Goal: Communication & Community: Answer question/provide support

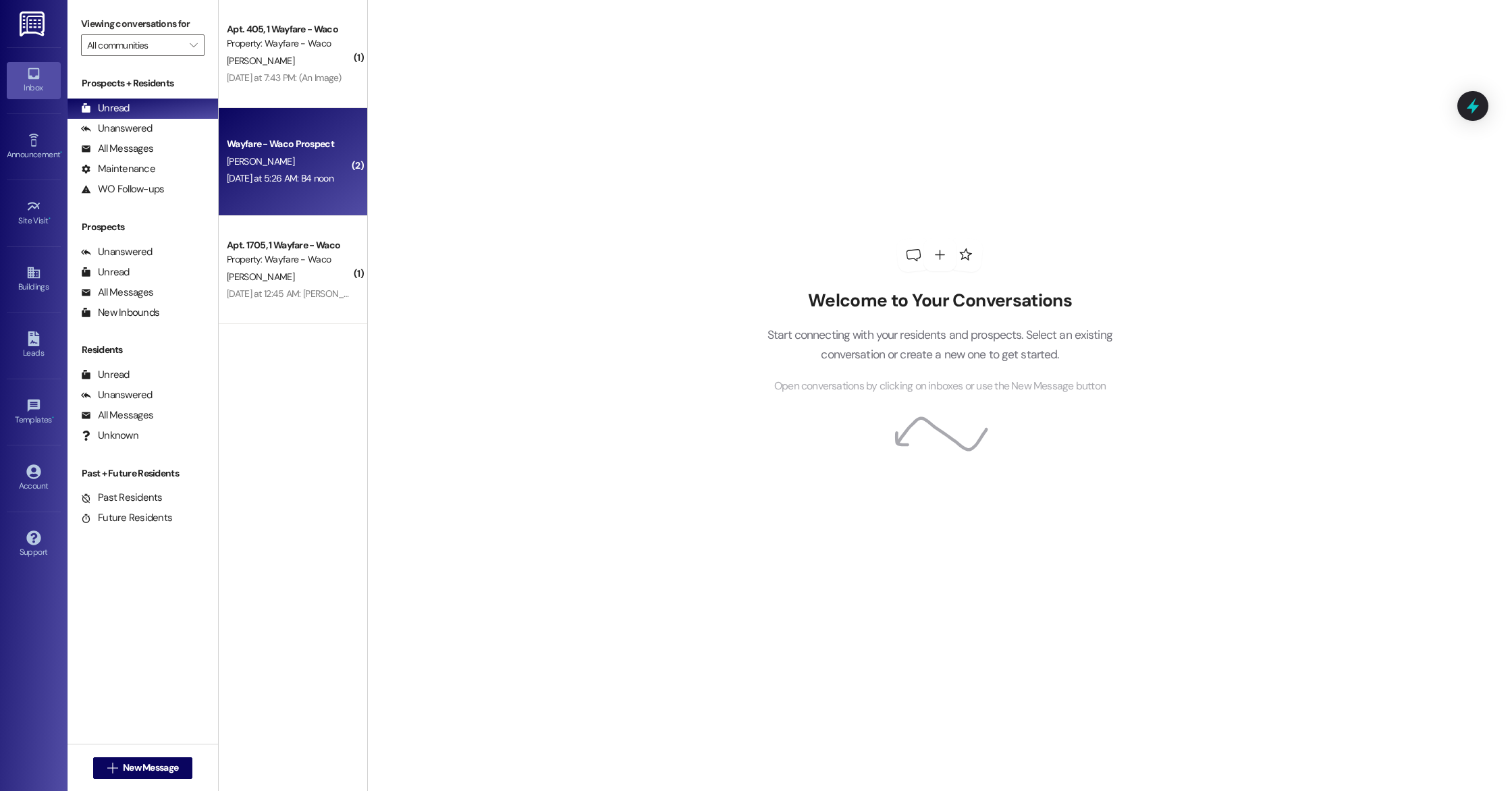
click at [317, 168] on div "[PERSON_NAME]" at bounding box center [289, 162] width 128 height 17
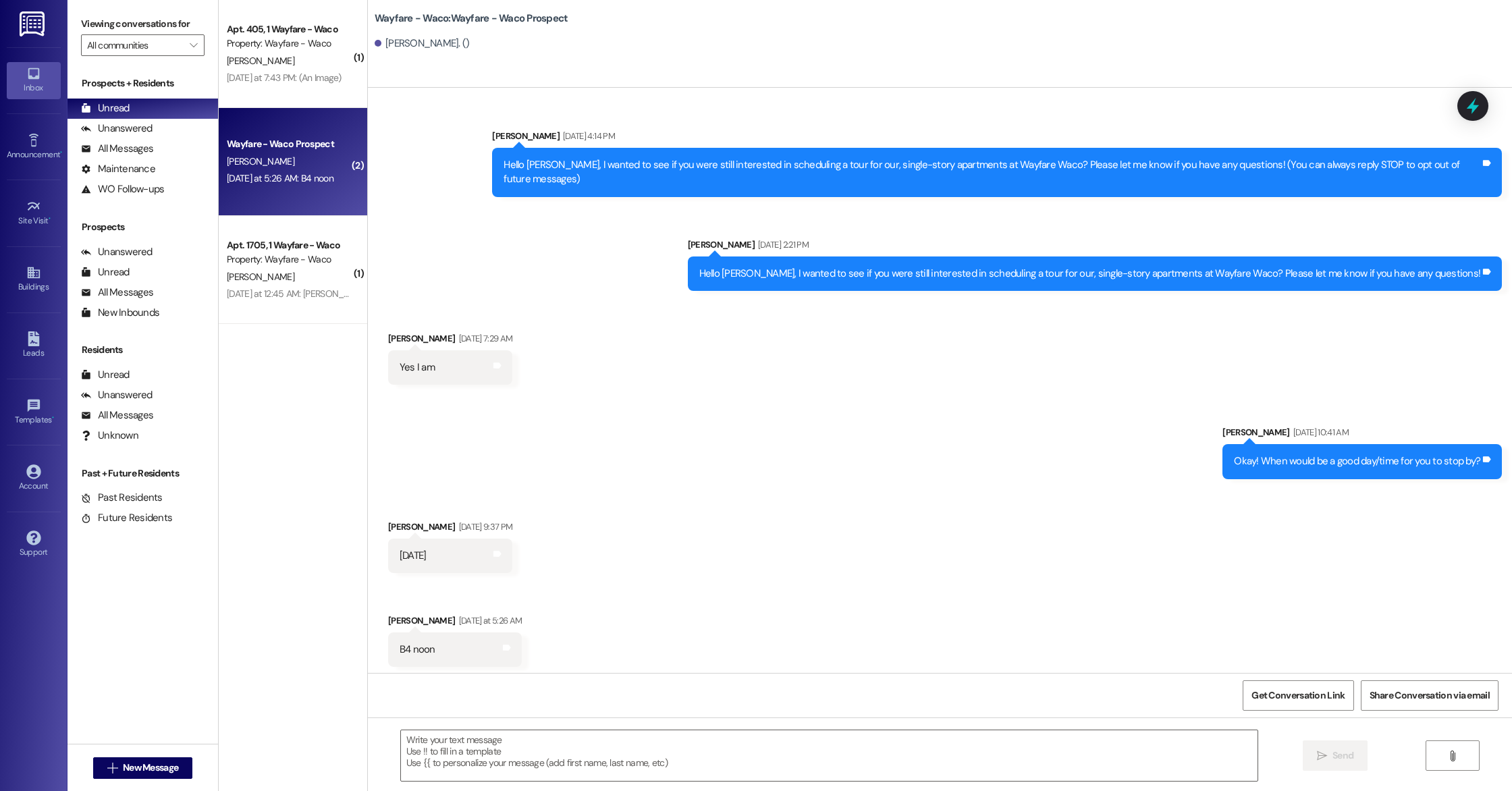
click at [651, 790] on div " Send " at bounding box center [940, 768] width 1144 height 101
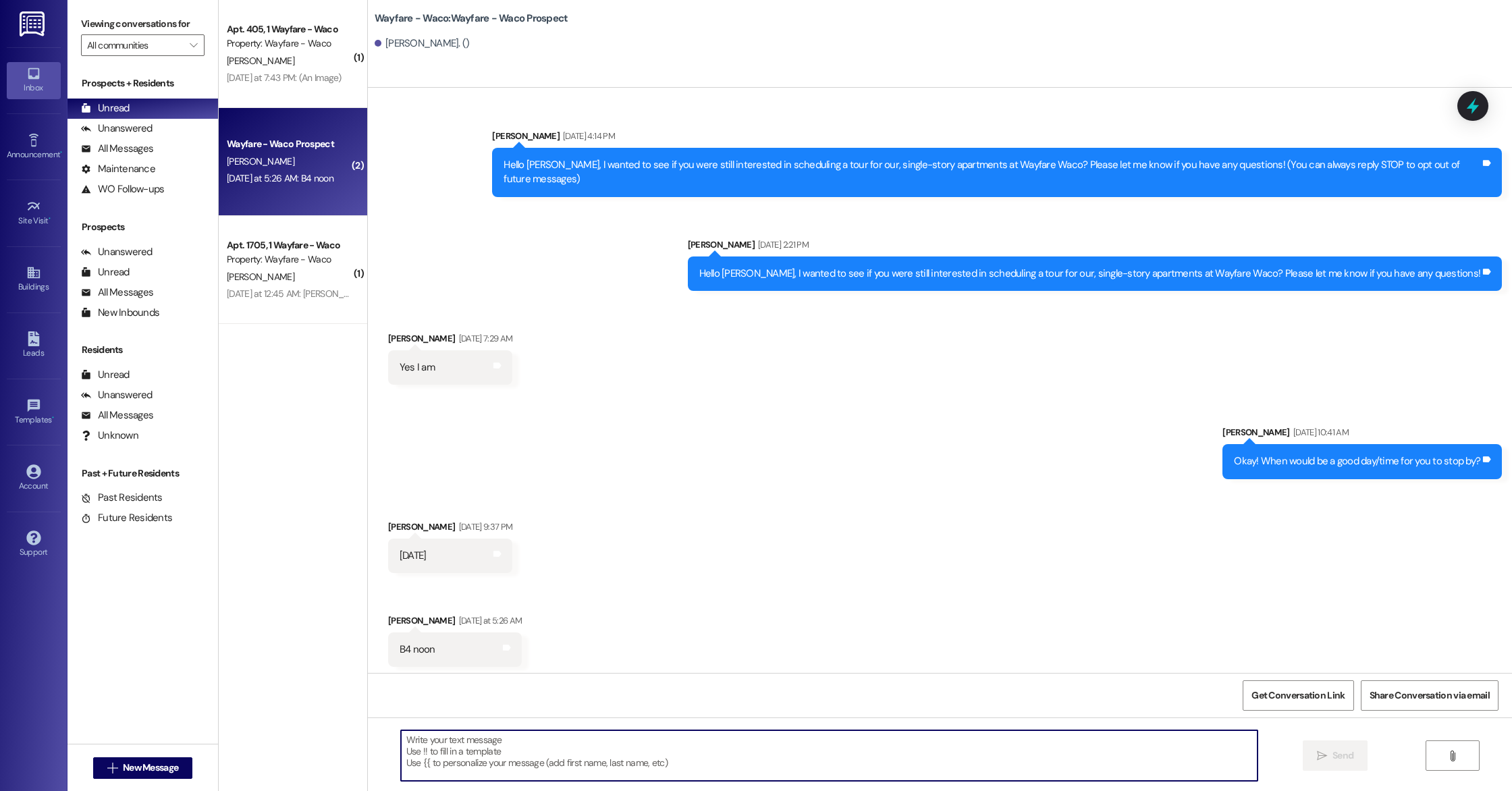
click at [648, 765] on textarea at bounding box center [828, 755] width 857 height 51
type textarea "h"
type textarea "T"
click at [568, 741] on textarea "Okay! Does 11:30 work for you?" at bounding box center [828, 755] width 857 height 51
click at [458, 736] on textarea "Okay! Does 11:30 work for you?" at bounding box center [828, 755] width 857 height 51
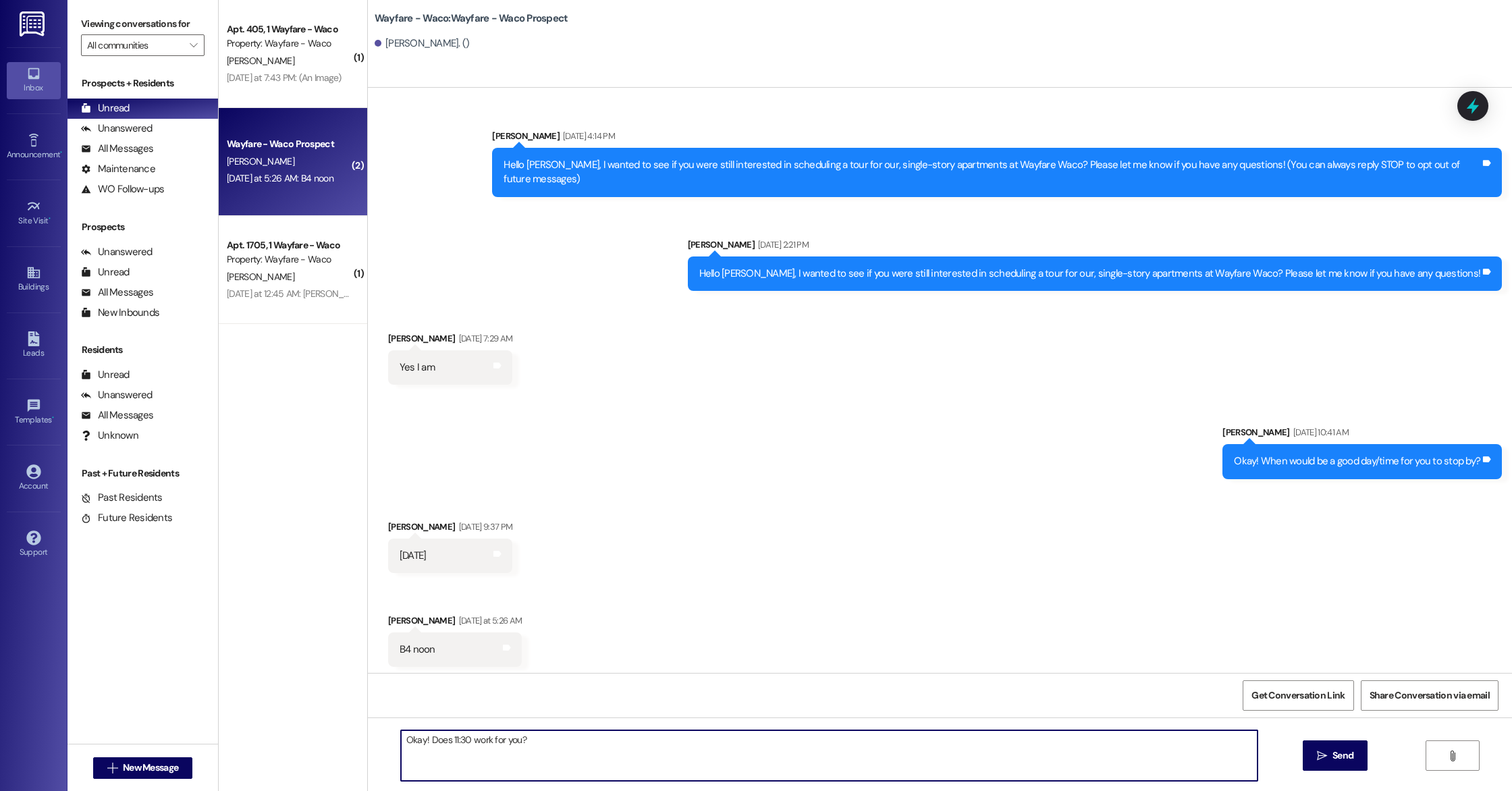
type textarea "Okay! Does 11:30 work for you?"
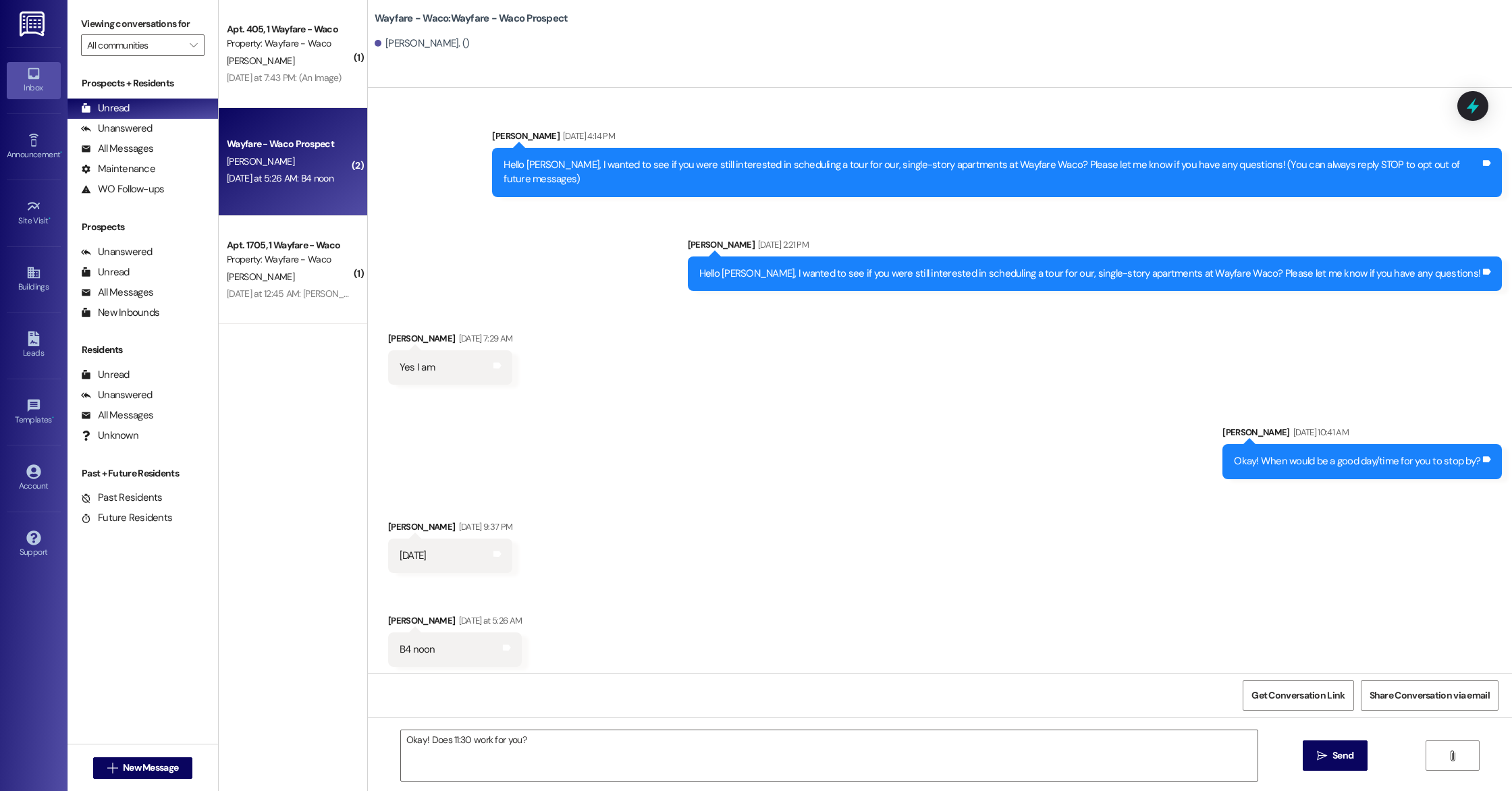
click at [730, 727] on div "Okay! Does 11:30 work for you?  Send " at bounding box center [940, 768] width 1144 height 101
click at [1349, 762] on span "Send" at bounding box center [1342, 756] width 21 height 15
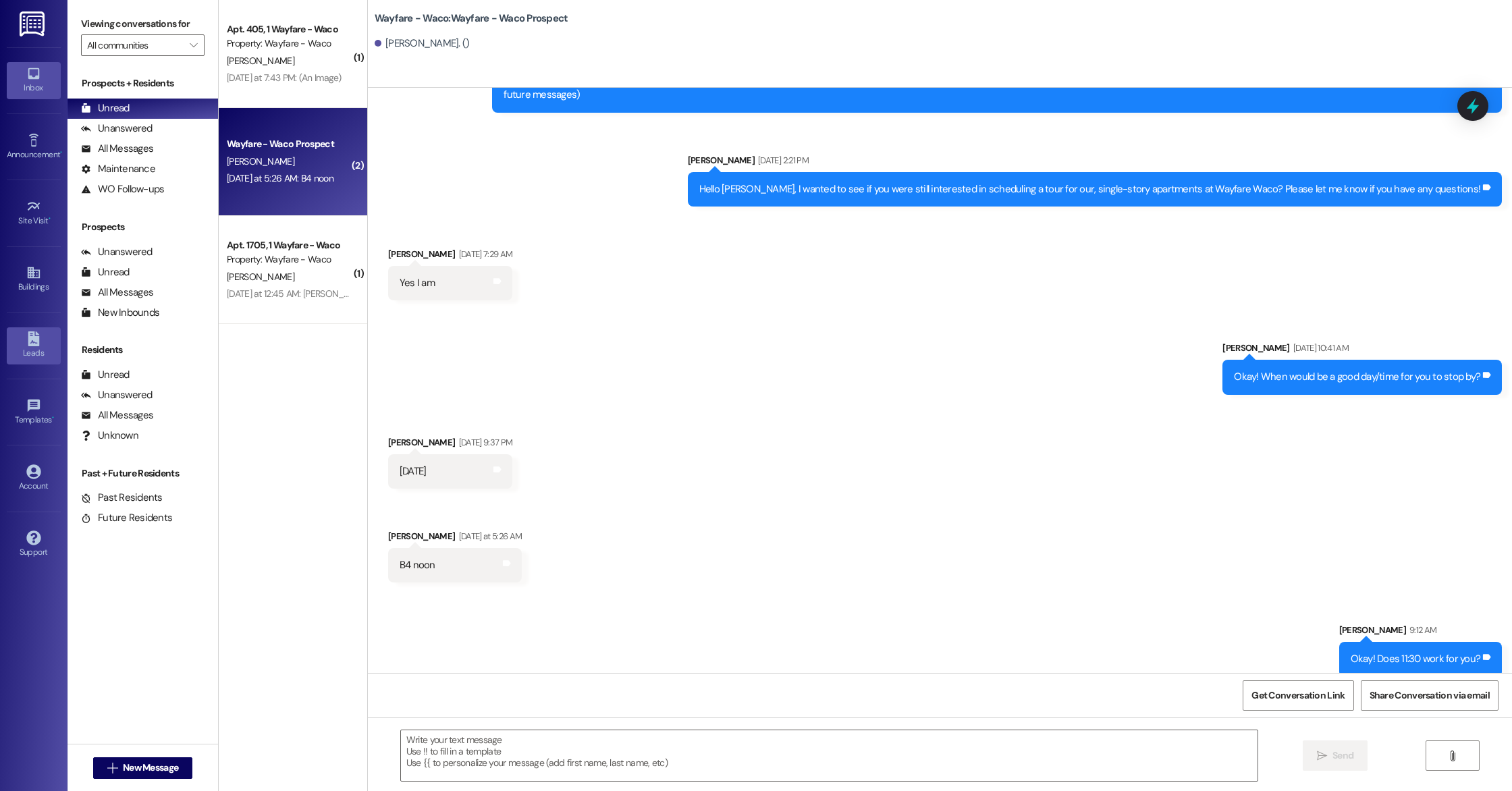
click at [44, 345] on link "Leads" at bounding box center [33, 346] width 54 height 36
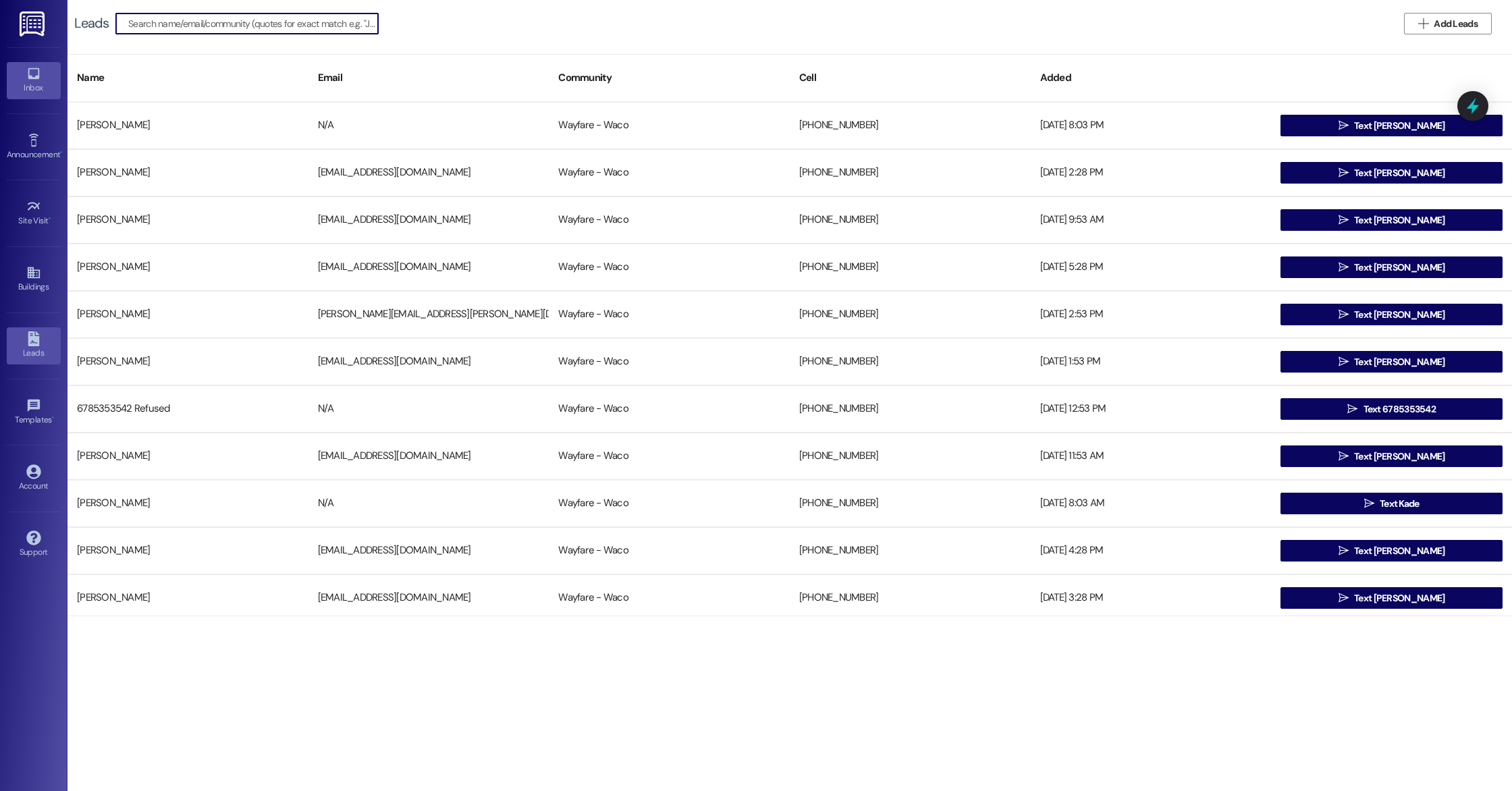
click at [31, 84] on div "Inbox" at bounding box center [33, 88] width 68 height 14
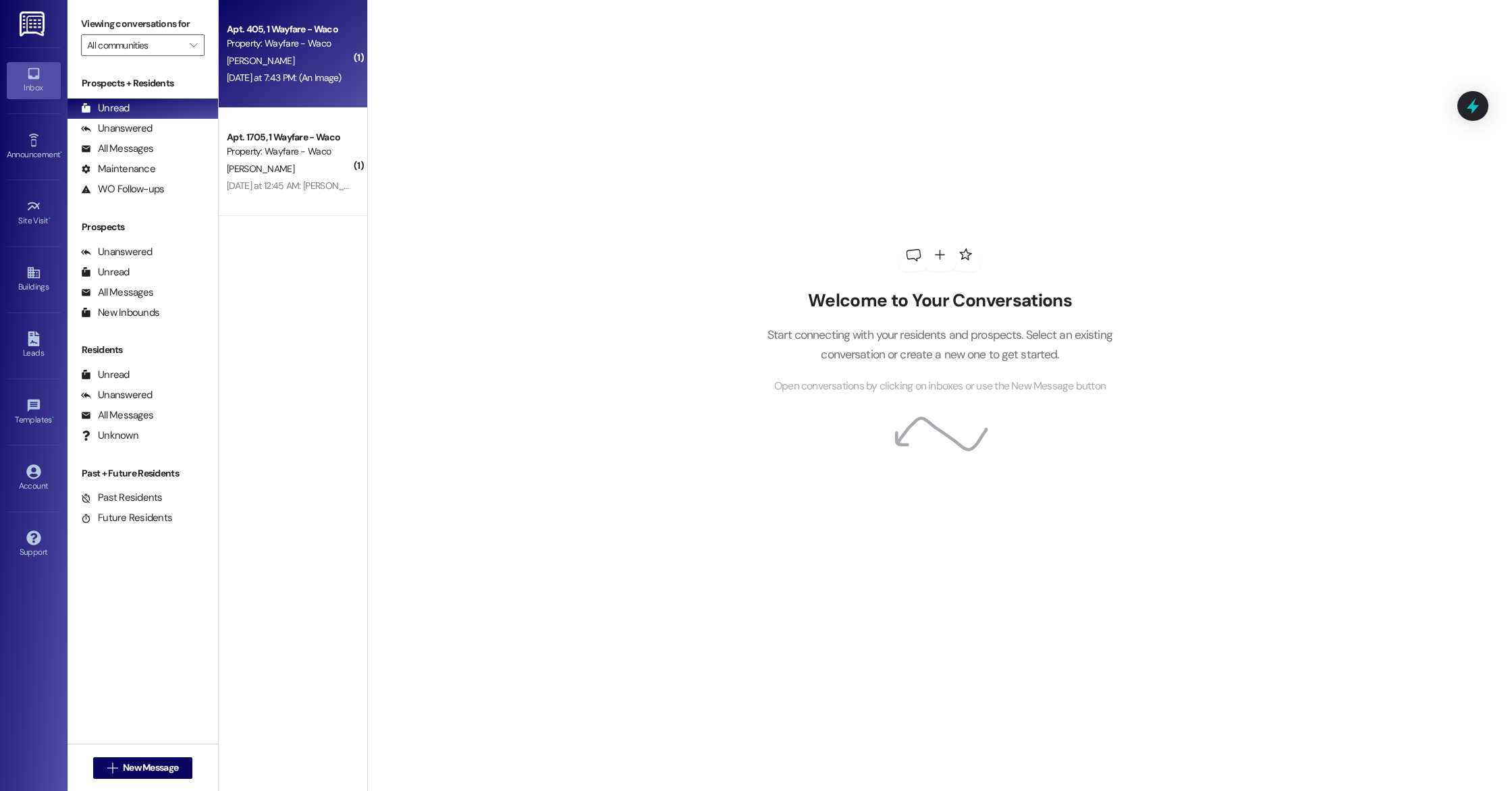
click at [304, 49] on div "Property: Wayfare - Waco" at bounding box center [289, 43] width 125 height 15
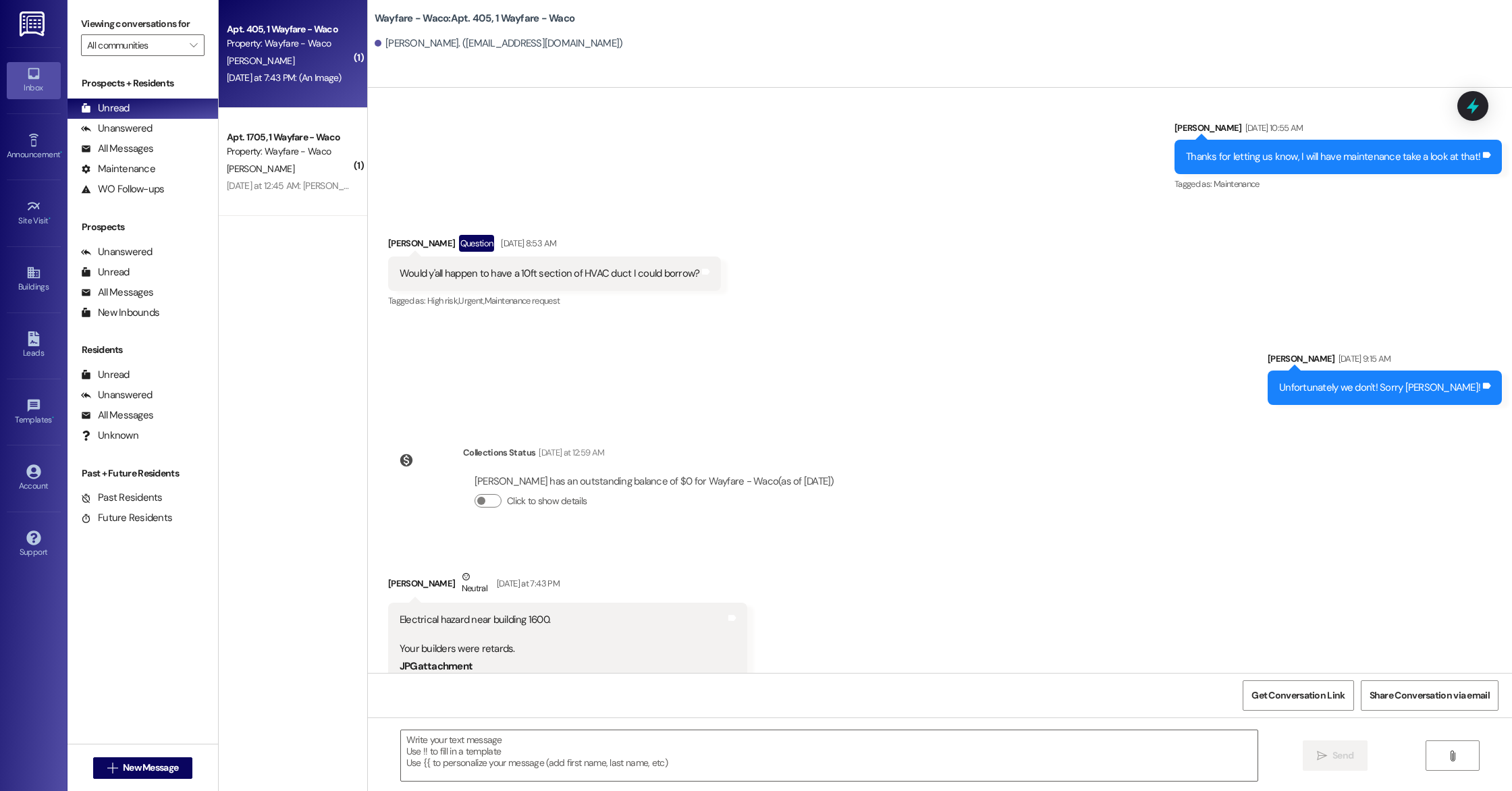
scroll to position [8454, 0]
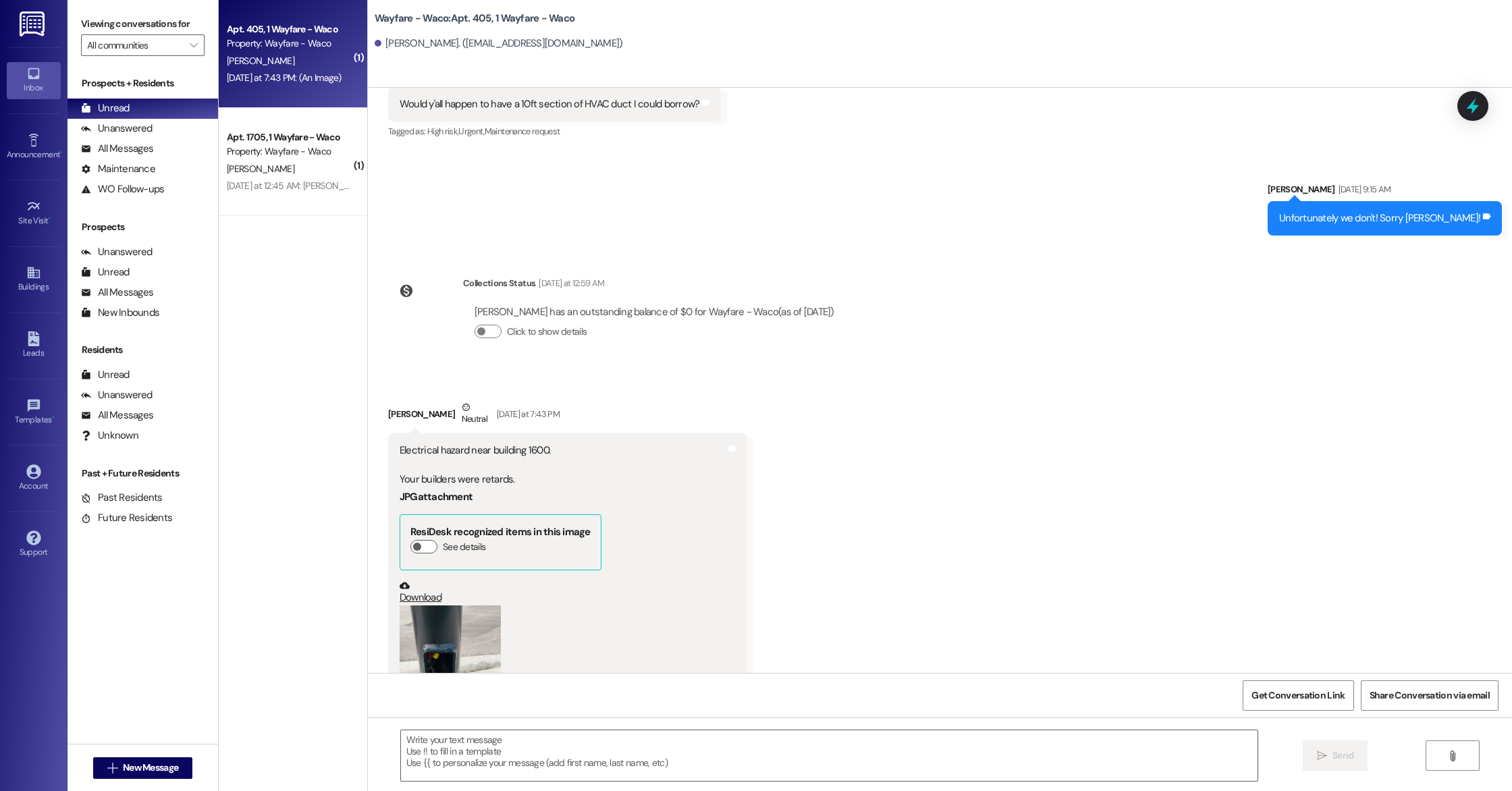
click at [410, 596] on link "Download" at bounding box center [500, 593] width 202 height 24
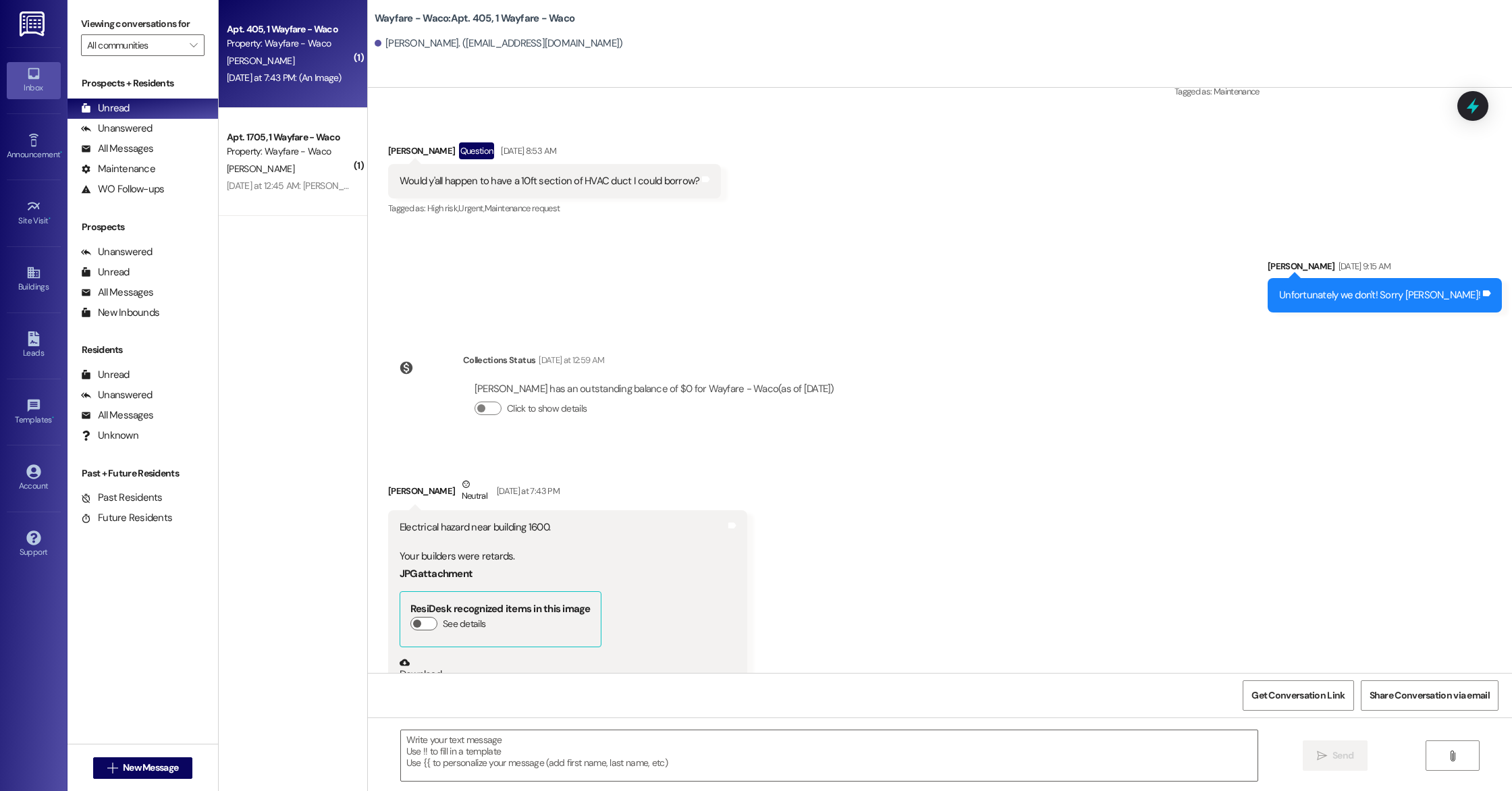
scroll to position [8623, 0]
